Goal: Transaction & Acquisition: Purchase product/service

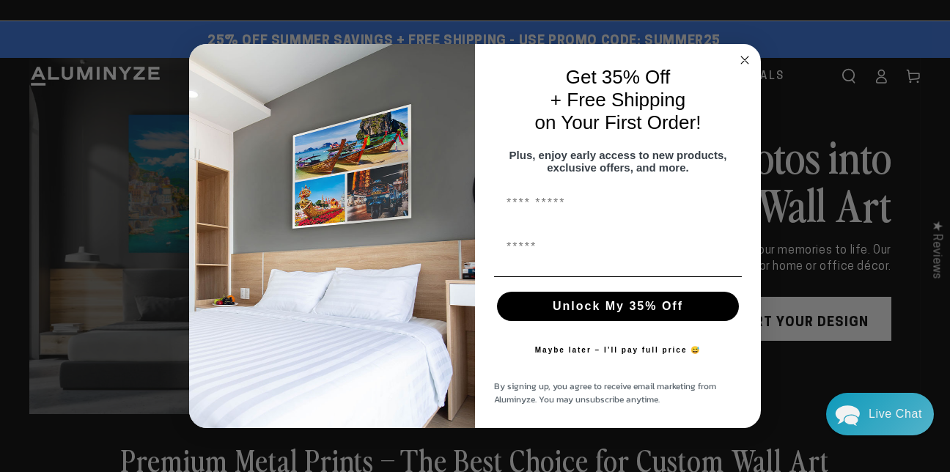
click at [745, 52] on circle "Close dialog" at bounding box center [745, 60] width 17 height 17
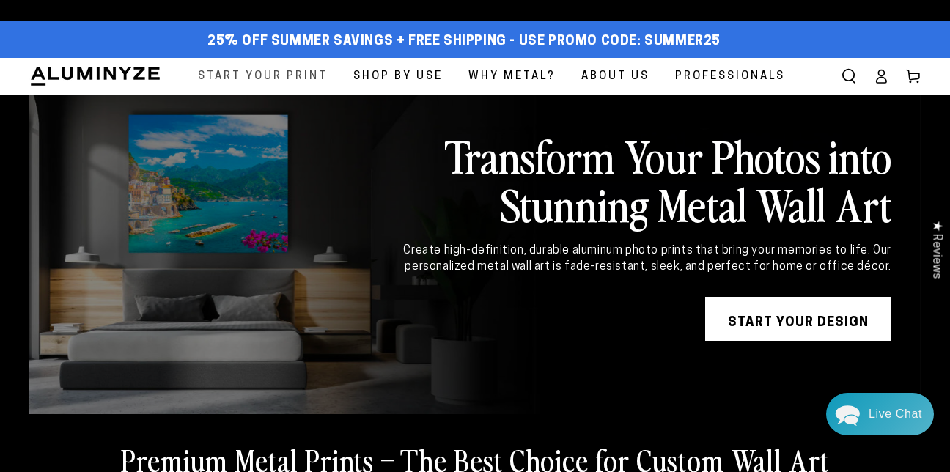
click at [265, 79] on span "Start Your Print" at bounding box center [263, 77] width 130 height 20
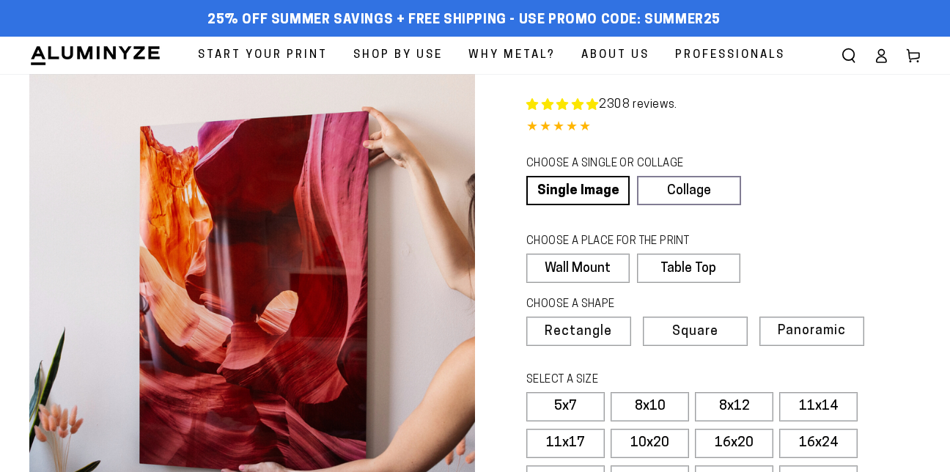
select select "**********"
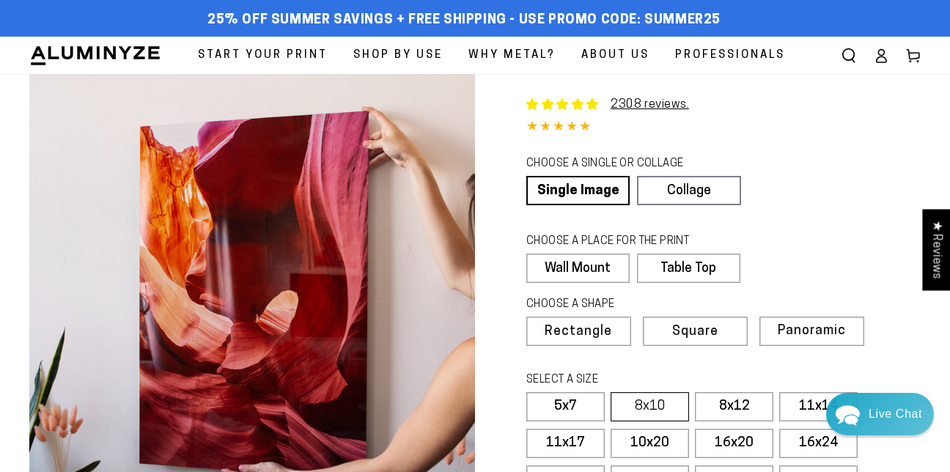
drag, startPoint x: 673, startPoint y: 405, endPoint x: 663, endPoint y: 405, distance: 9.5
click at [672, 405] on label "8x10" at bounding box center [650, 406] width 78 height 29
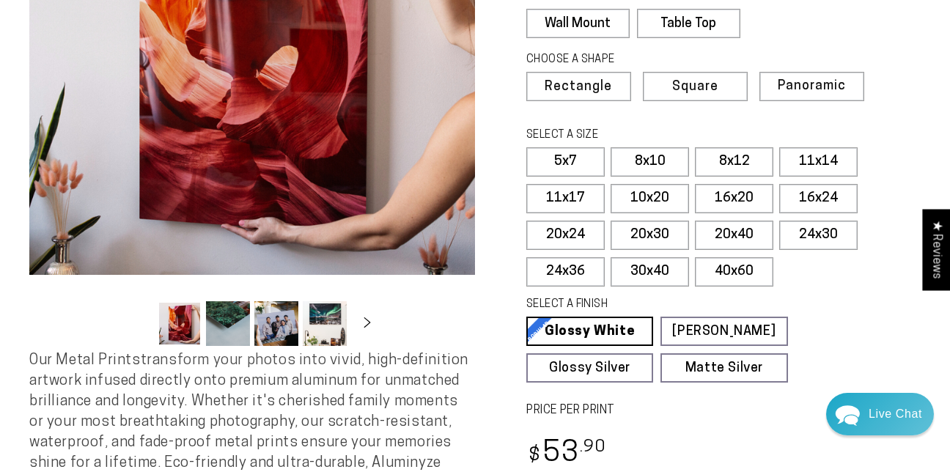
scroll to position [257, 0]
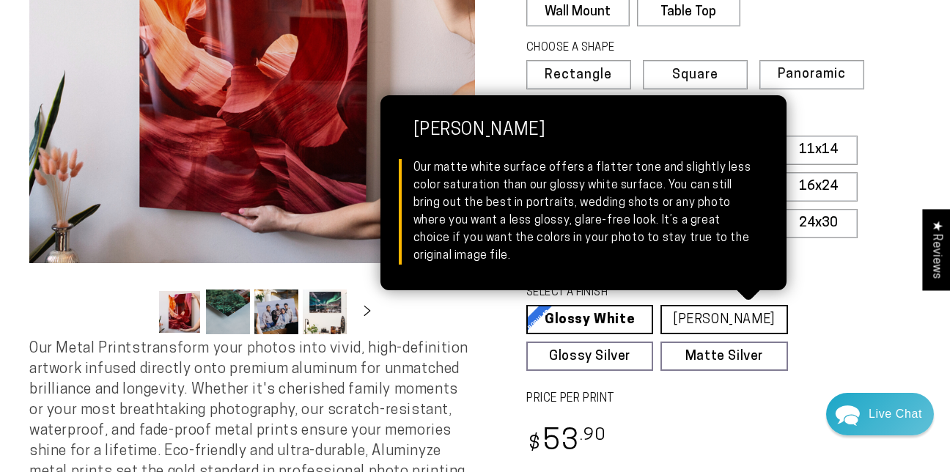
click at [722, 323] on link "Matte White Matte White Our matte white surface offers a flatter tone and sligh…" at bounding box center [723, 319] width 127 height 29
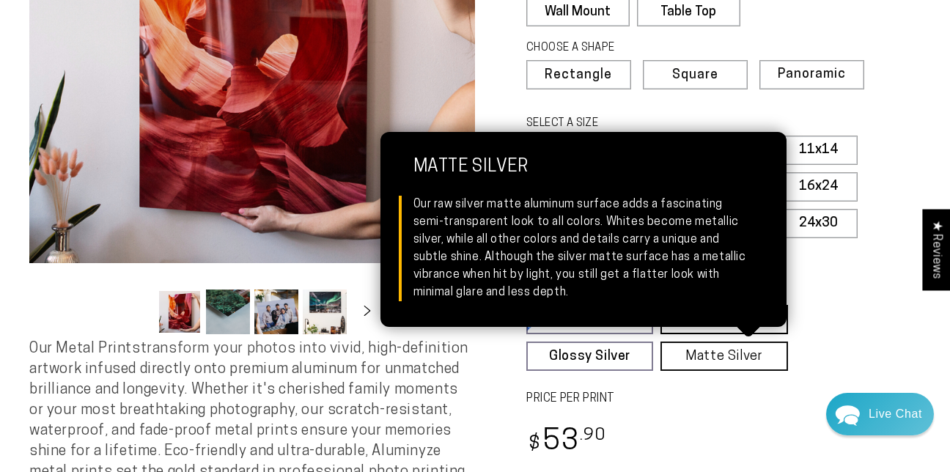
click at [722, 356] on link "Matte Silver Matte Silver Our raw silver matte aluminum surface adds a fascinat…" at bounding box center [723, 356] width 127 height 29
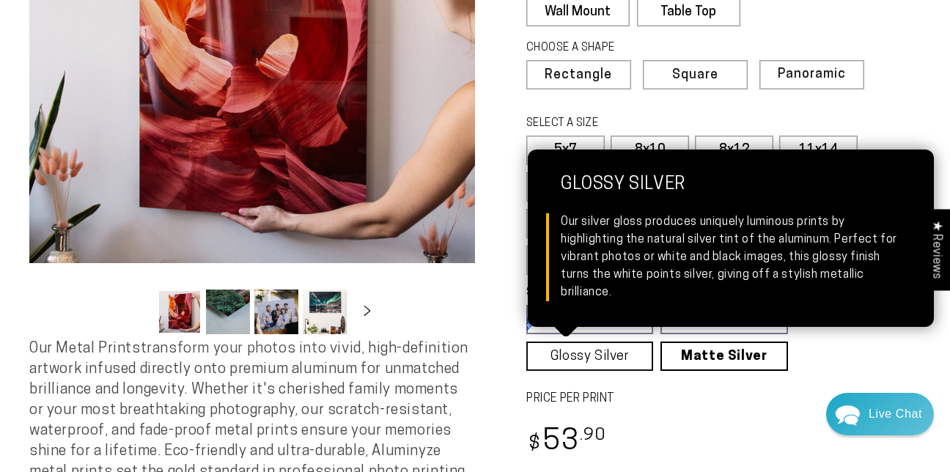
click at [600, 355] on link "Glossy Silver Glossy Silver Our silver gloss produces uniquely luminous prints …" at bounding box center [589, 356] width 127 height 29
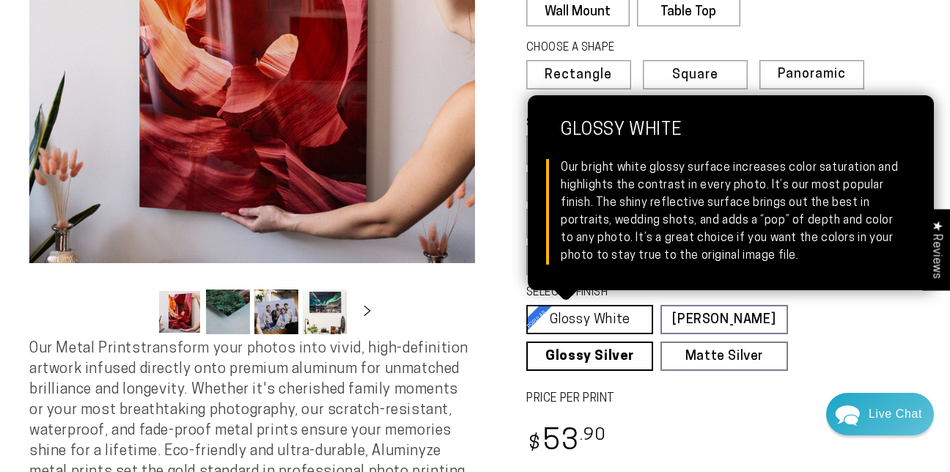
click at [579, 314] on link "Glossy White Glossy White Our bright white glossy surface increases color satur…" at bounding box center [589, 319] width 127 height 29
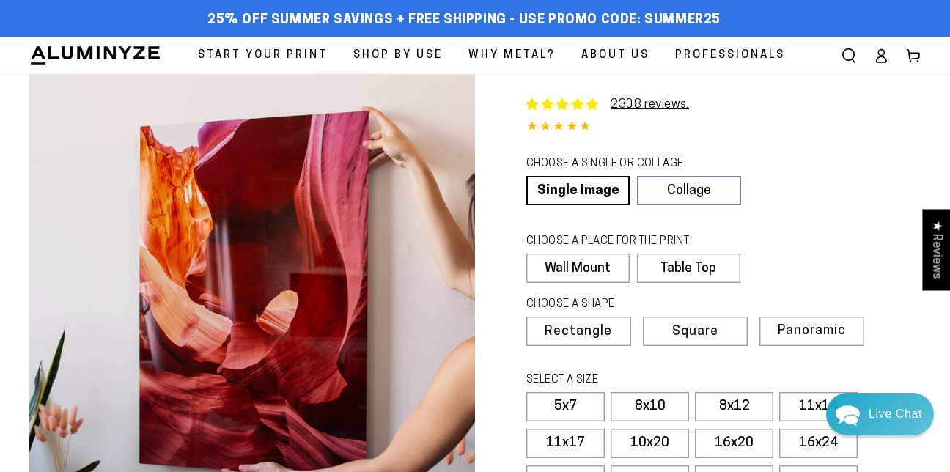
scroll to position [328, 0]
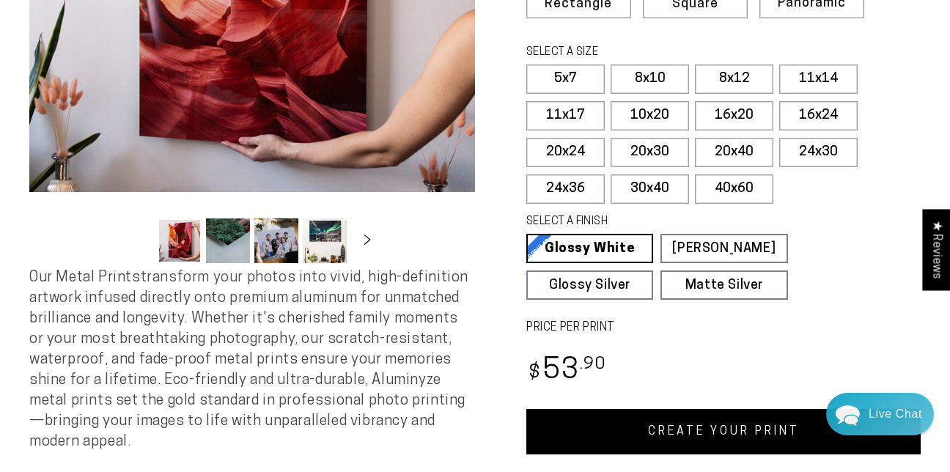
click at [641, 423] on link "CREATE YOUR PRINT" at bounding box center [723, 431] width 394 height 45
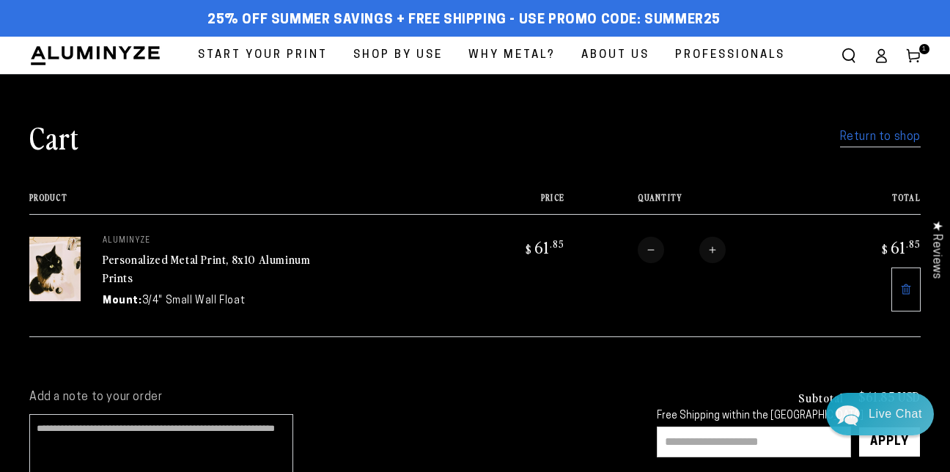
click at [677, 442] on input "text" at bounding box center [754, 442] width 194 height 31
type input "****"
click at [880, 439] on div "Apply" at bounding box center [889, 441] width 39 height 29
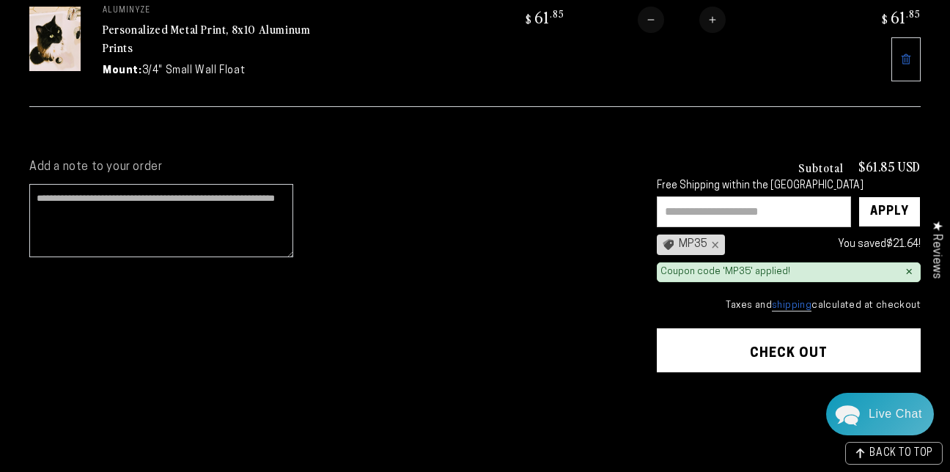
scroll to position [246, 0]
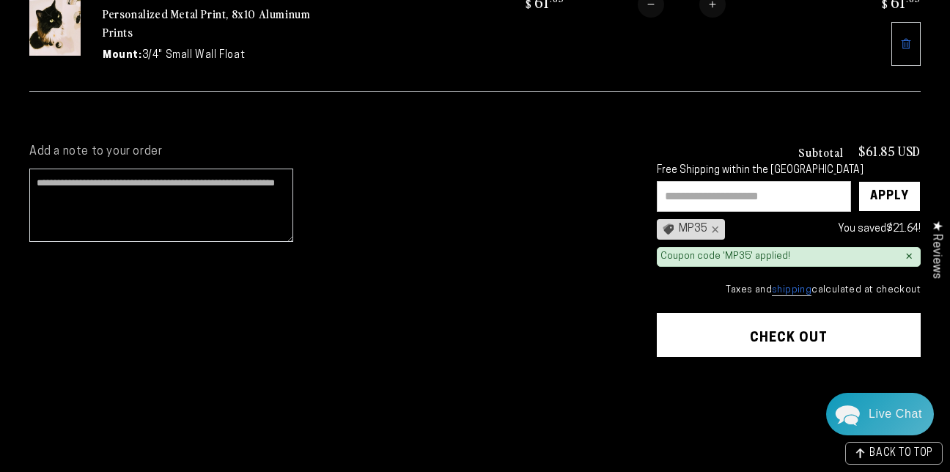
click at [787, 326] on button "Check out" at bounding box center [789, 335] width 264 height 44
